Goal: Information Seeking & Learning: Check status

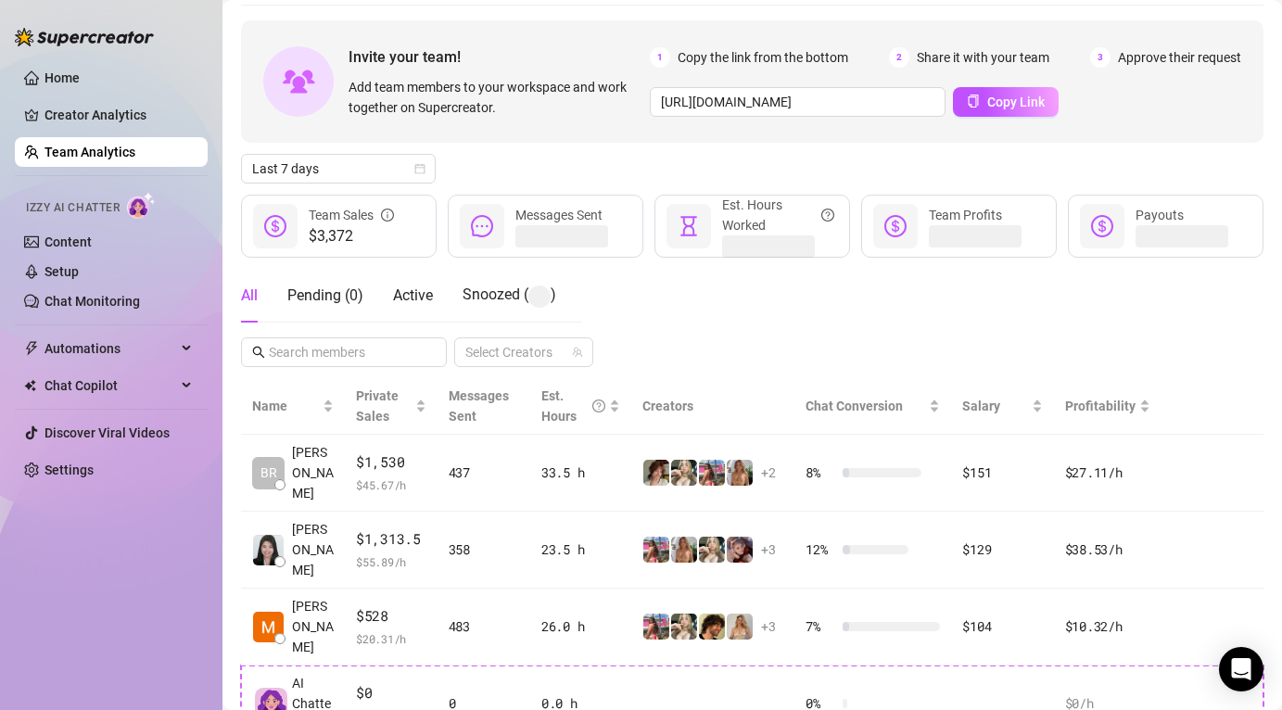
scroll to position [70, 0]
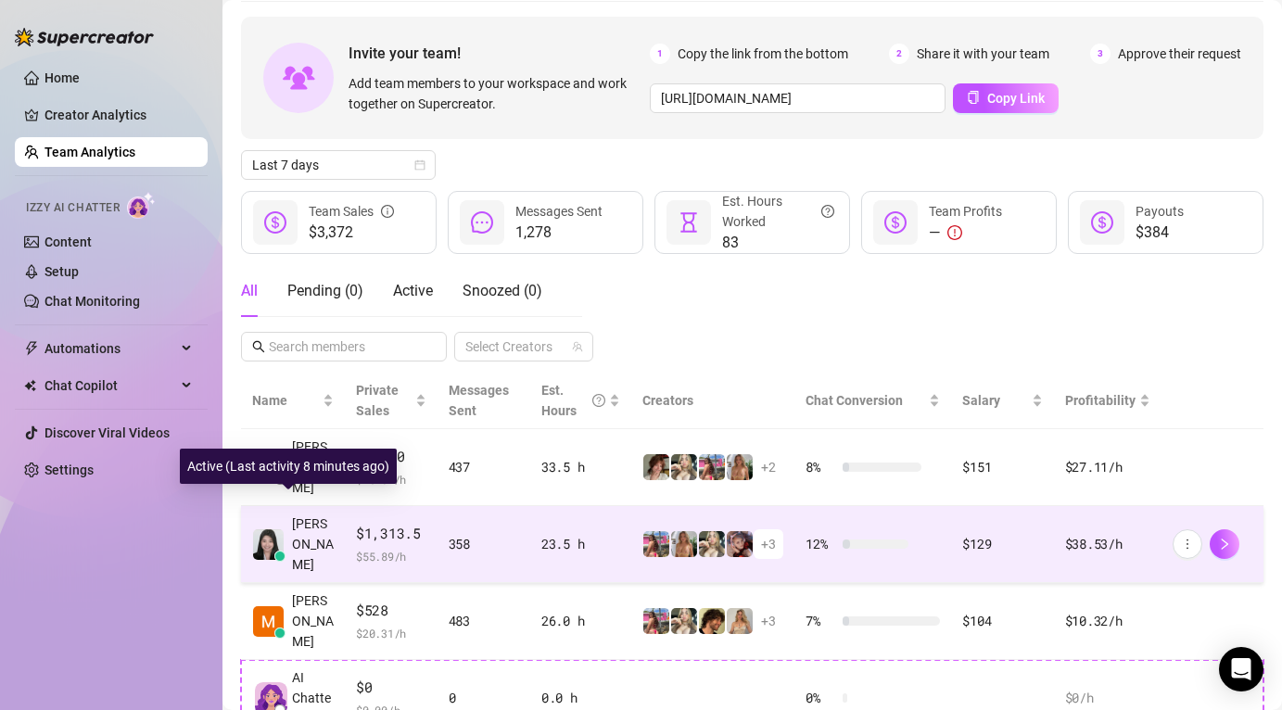
click at [313, 514] on span "[PERSON_NAME]" at bounding box center [313, 544] width 42 height 61
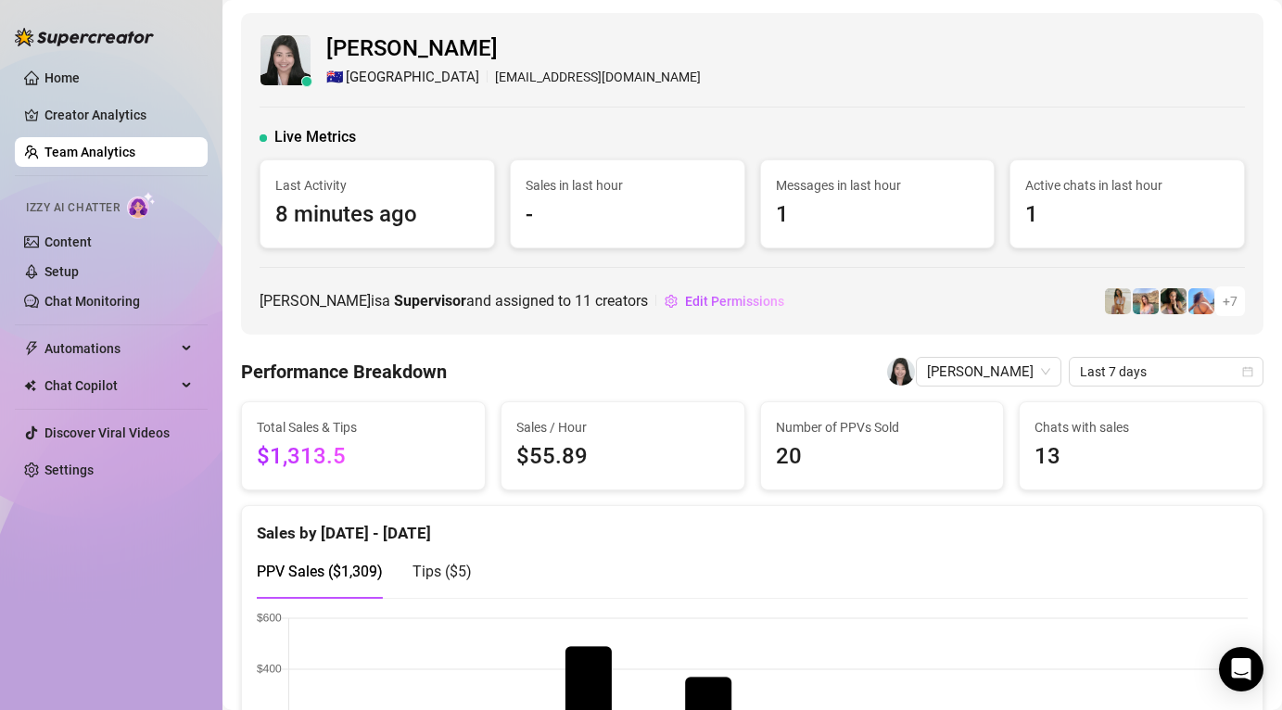
click at [65, 151] on link "Team Analytics" at bounding box center [90, 152] width 91 height 15
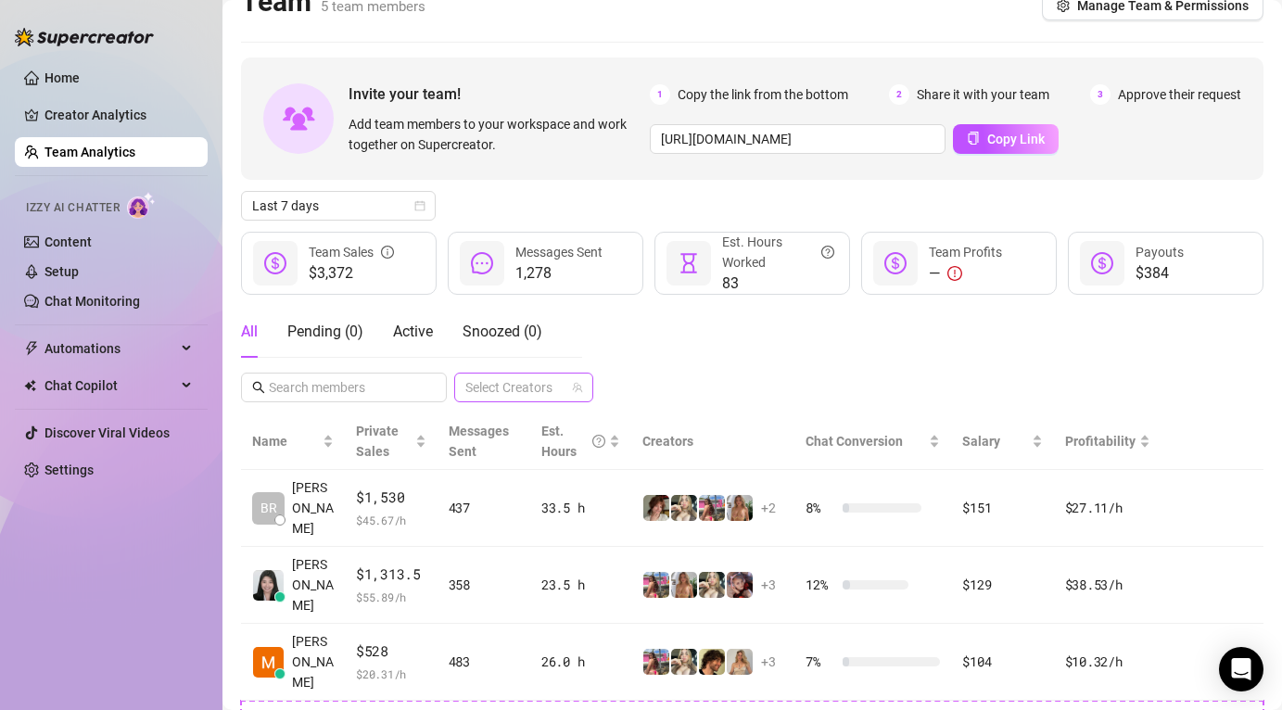
scroll to position [30, 0]
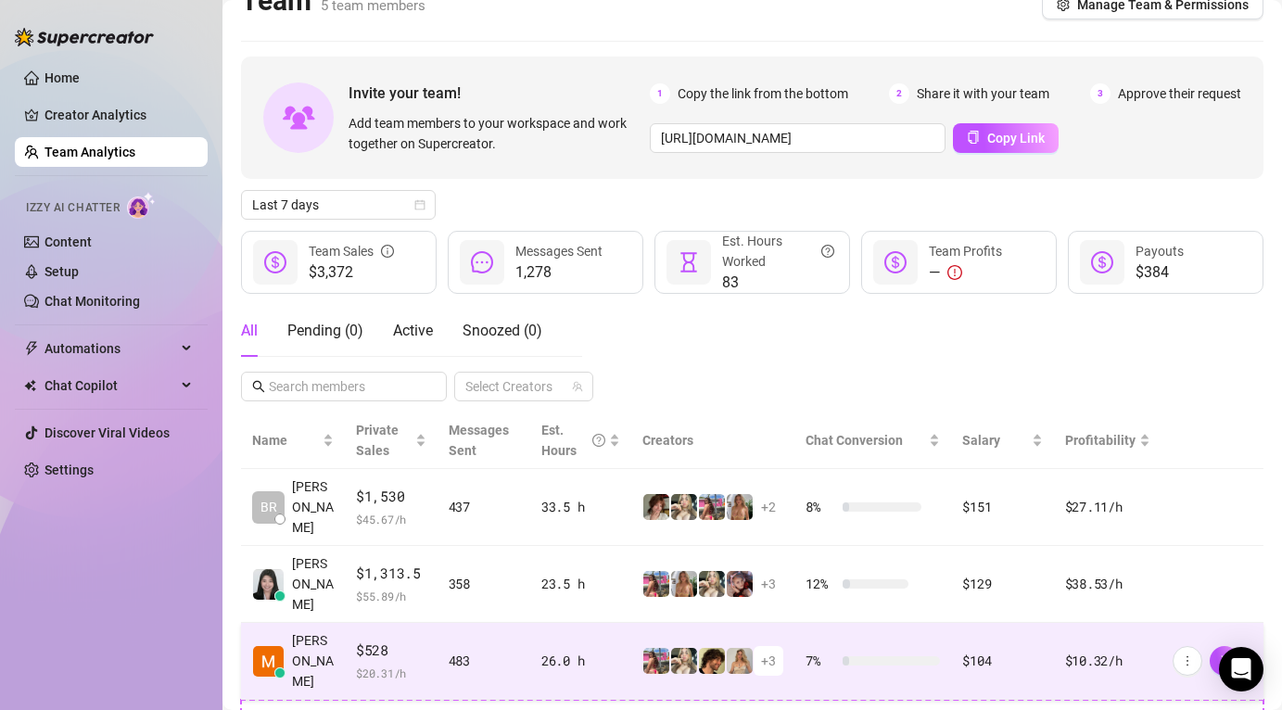
click at [356, 640] on span "$528" at bounding box center [391, 651] width 70 height 22
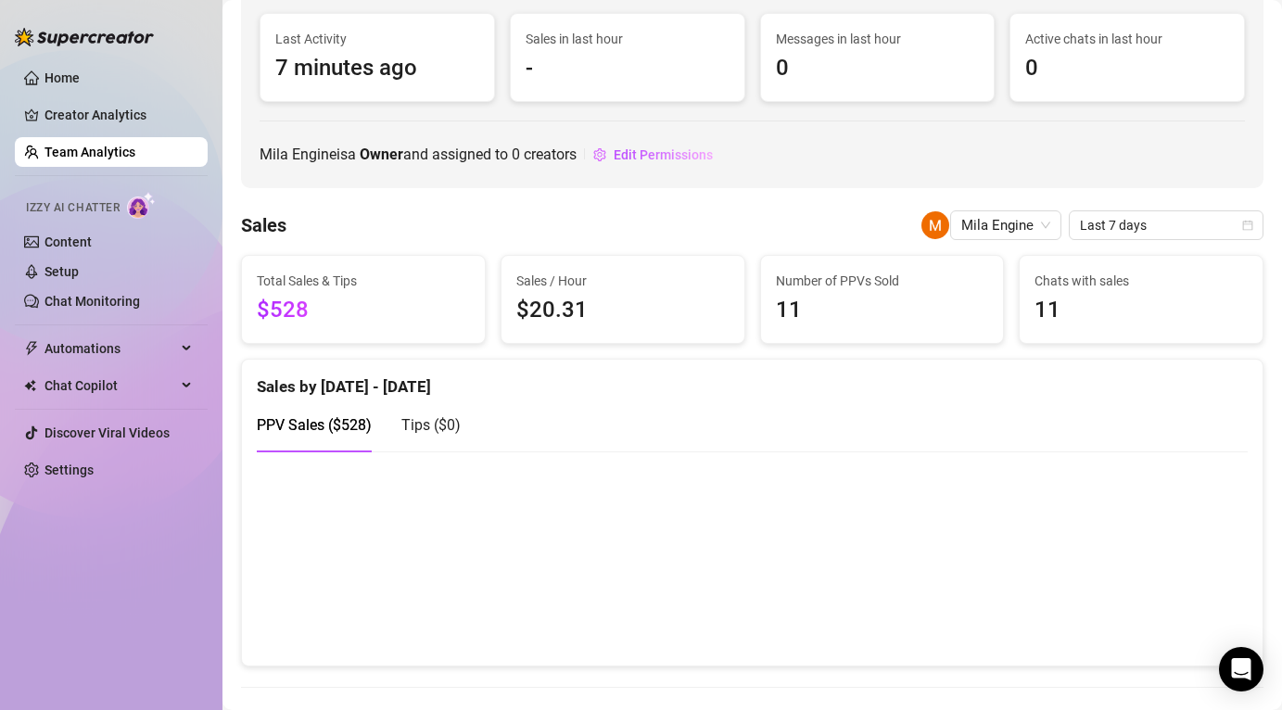
scroll to position [363, 0]
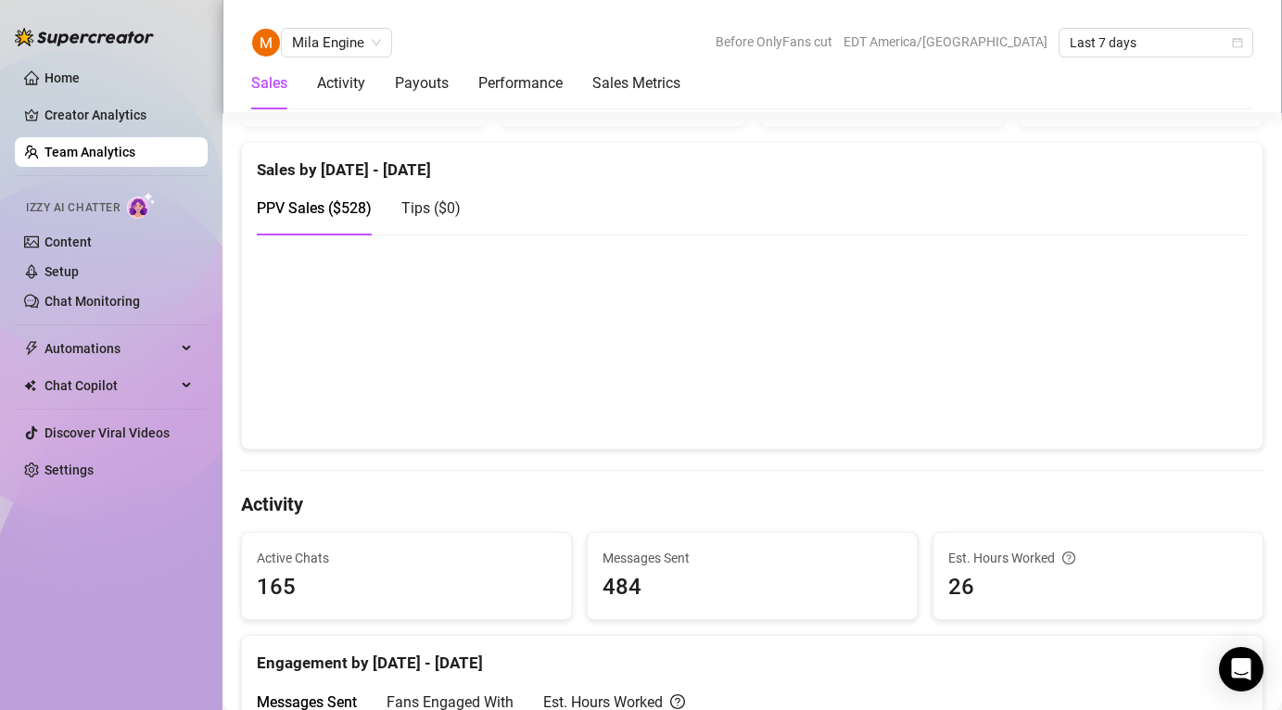
click at [96, 155] on link "Team Analytics" at bounding box center [90, 152] width 91 height 15
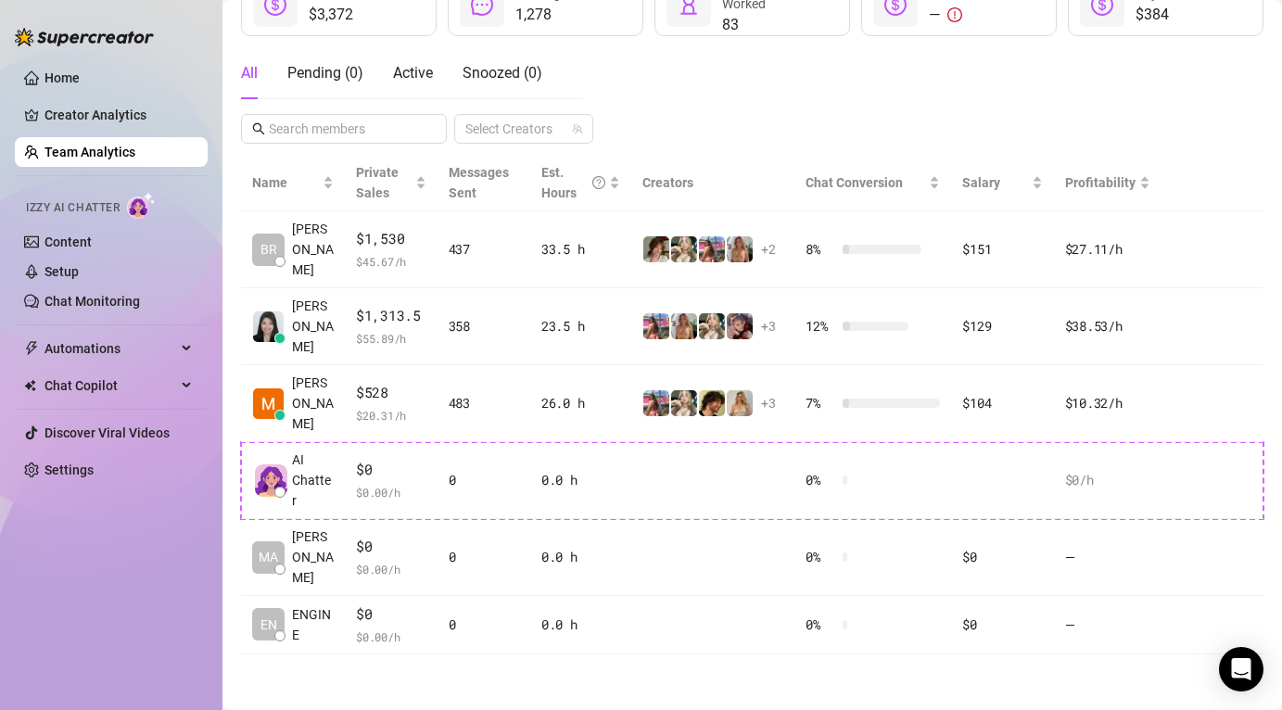
scroll to position [211, 0]
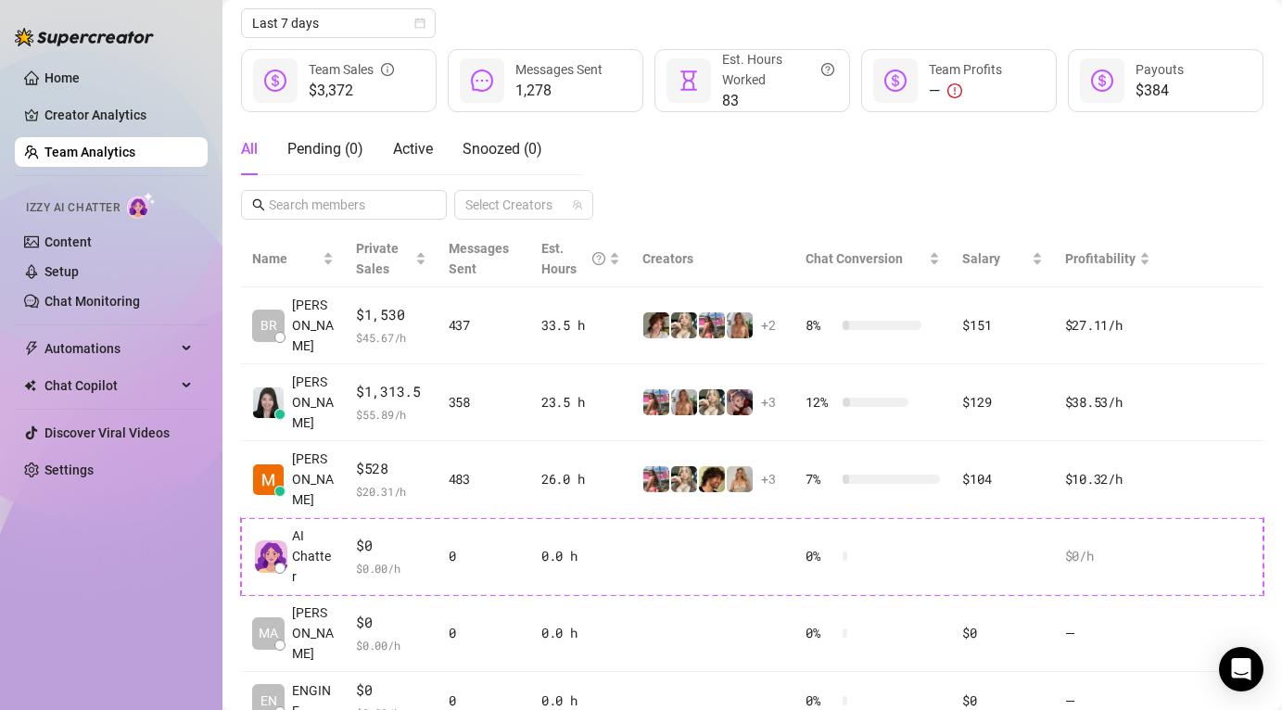
click at [192, 575] on div "Home Creator Analytics Team Analytics Izzy AI Chatter Content Setup Chat Monito…" at bounding box center [111, 346] width 193 height 693
